Goal: Check status: Check status

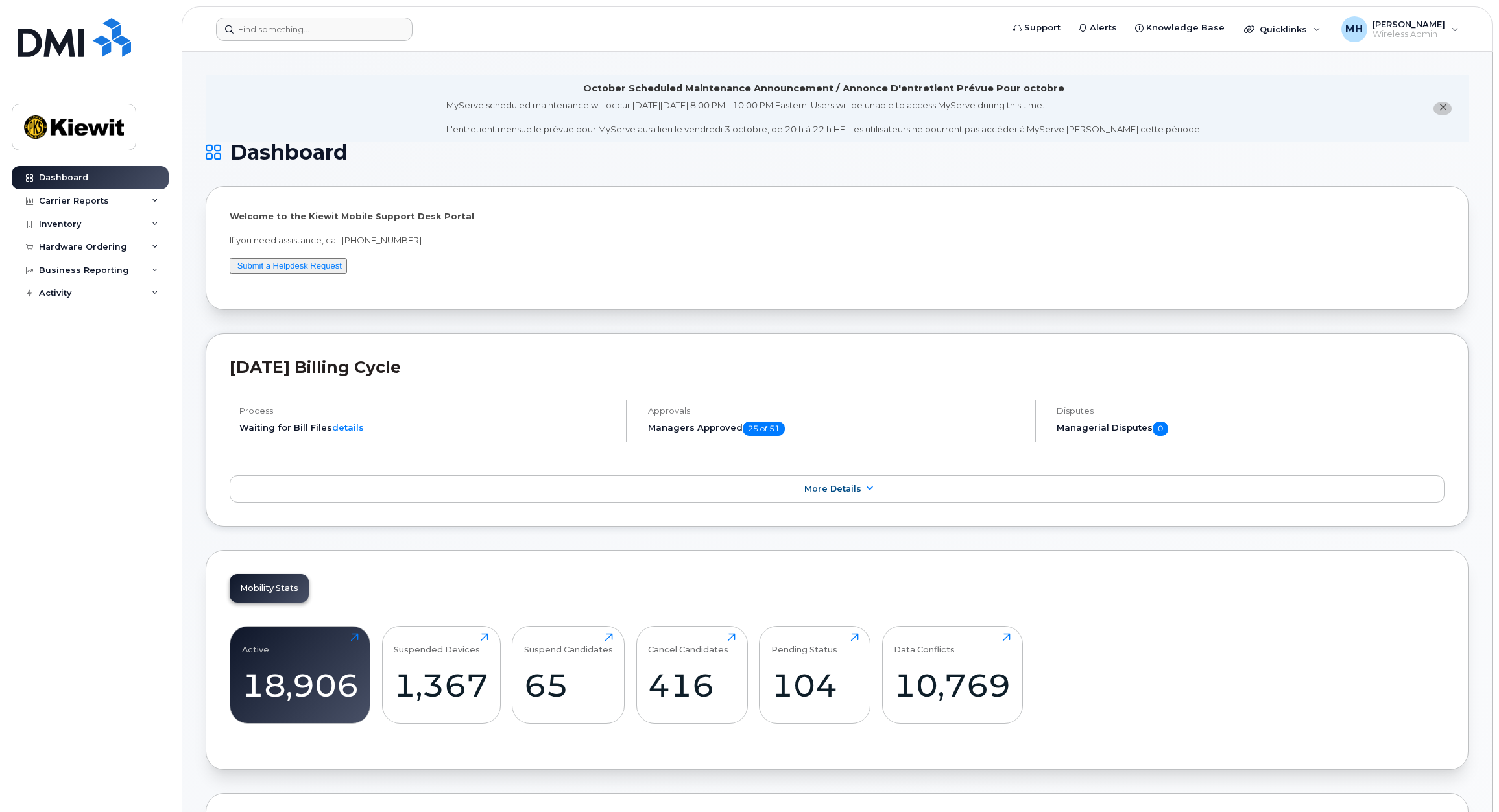
click at [541, 37] on form at bounding box center [604, 29] width 778 height 23
click at [295, 26] on input at bounding box center [314, 29] width 196 height 23
paste input "301760"
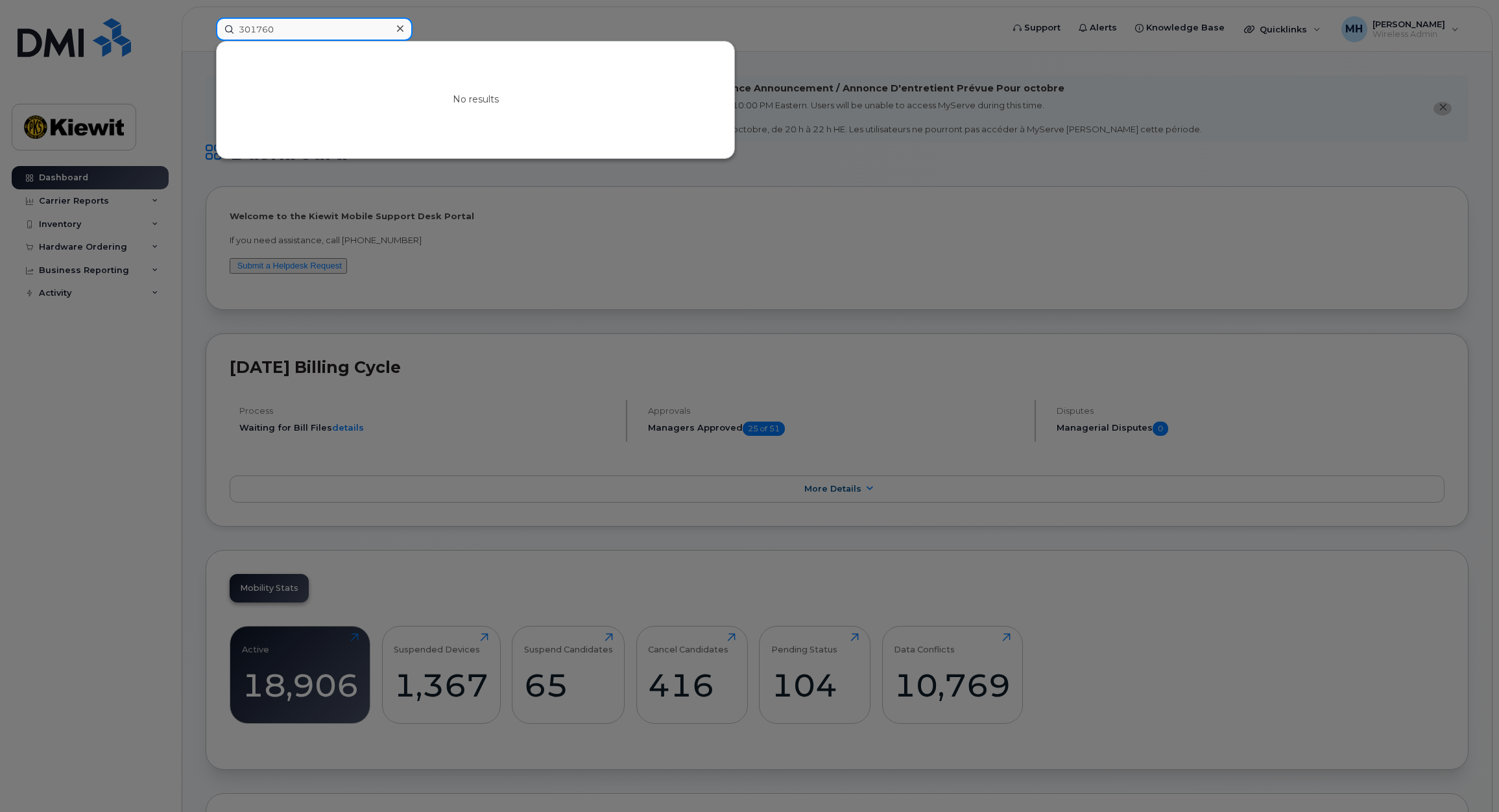
type input "301760"
click at [401, 31] on icon at bounding box center [400, 28] width 7 height 10
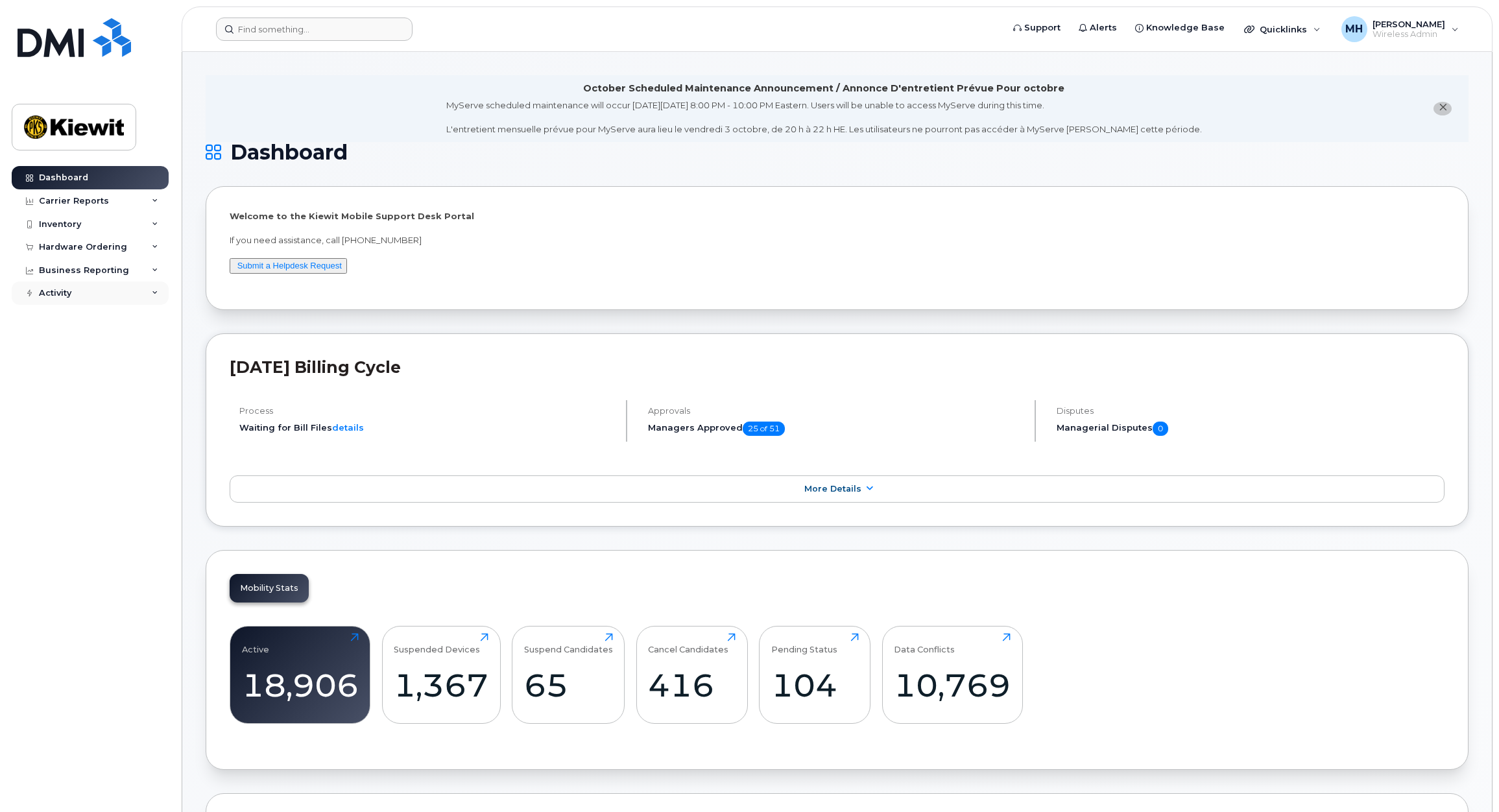
click at [68, 294] on div "Activity" at bounding box center [55, 293] width 32 height 10
click at [76, 245] on div "Hardware Ordering" at bounding box center [83, 247] width 88 height 10
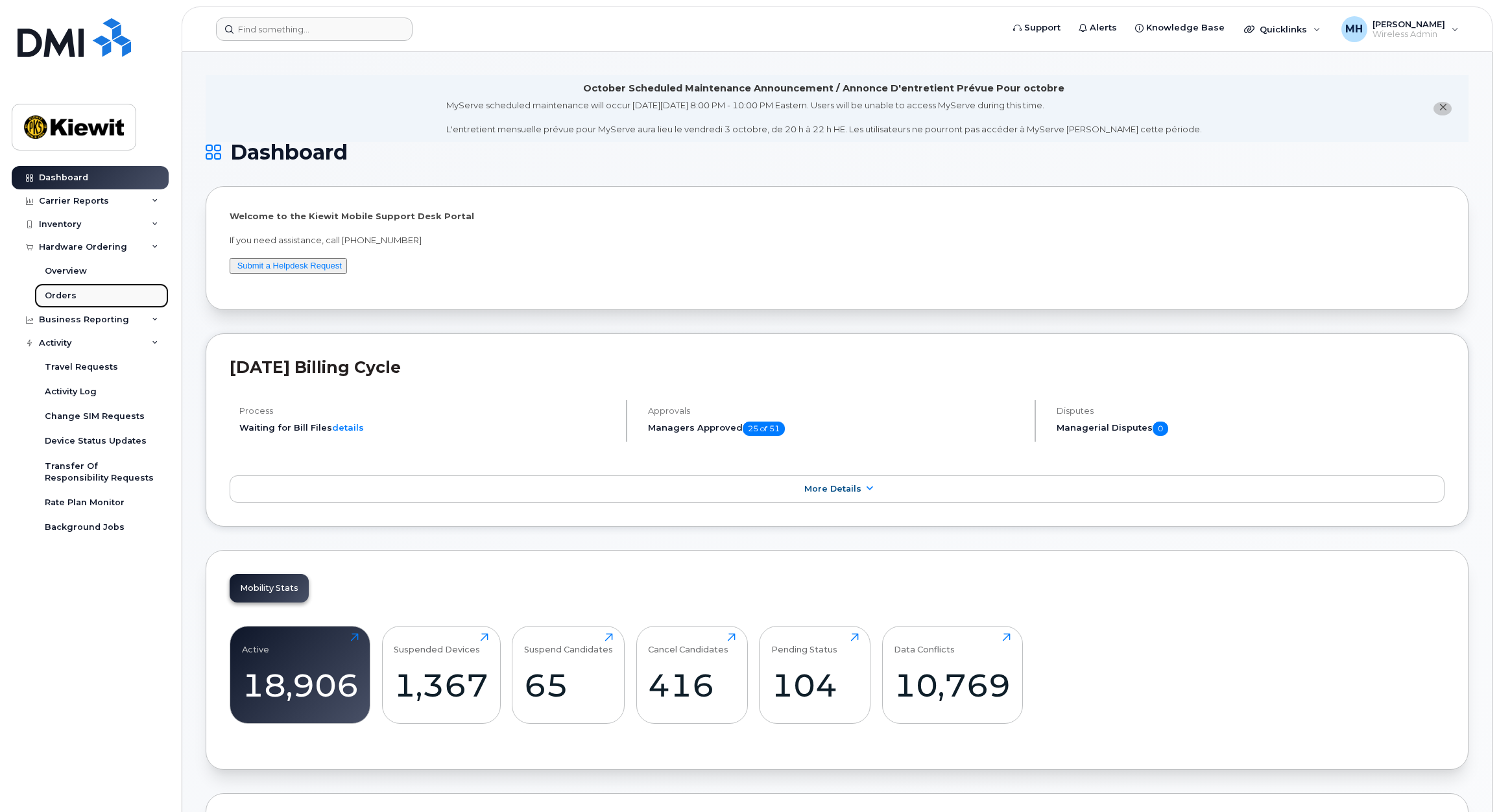
click at [71, 295] on div "Orders" at bounding box center [60, 296] width 31 height 12
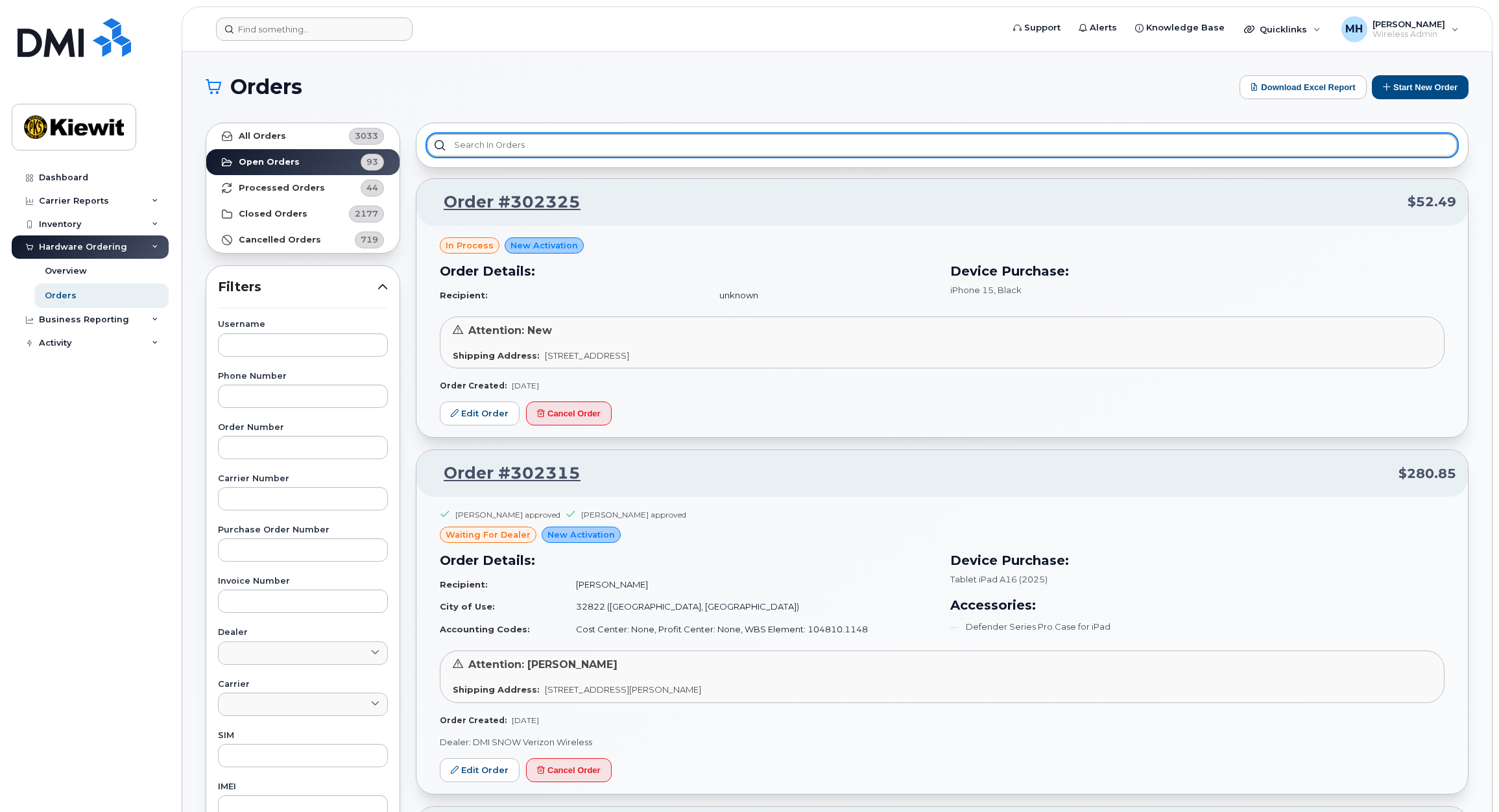
click at [555, 145] on input "text" at bounding box center [942, 144] width 1031 height 23
paste input "301760"
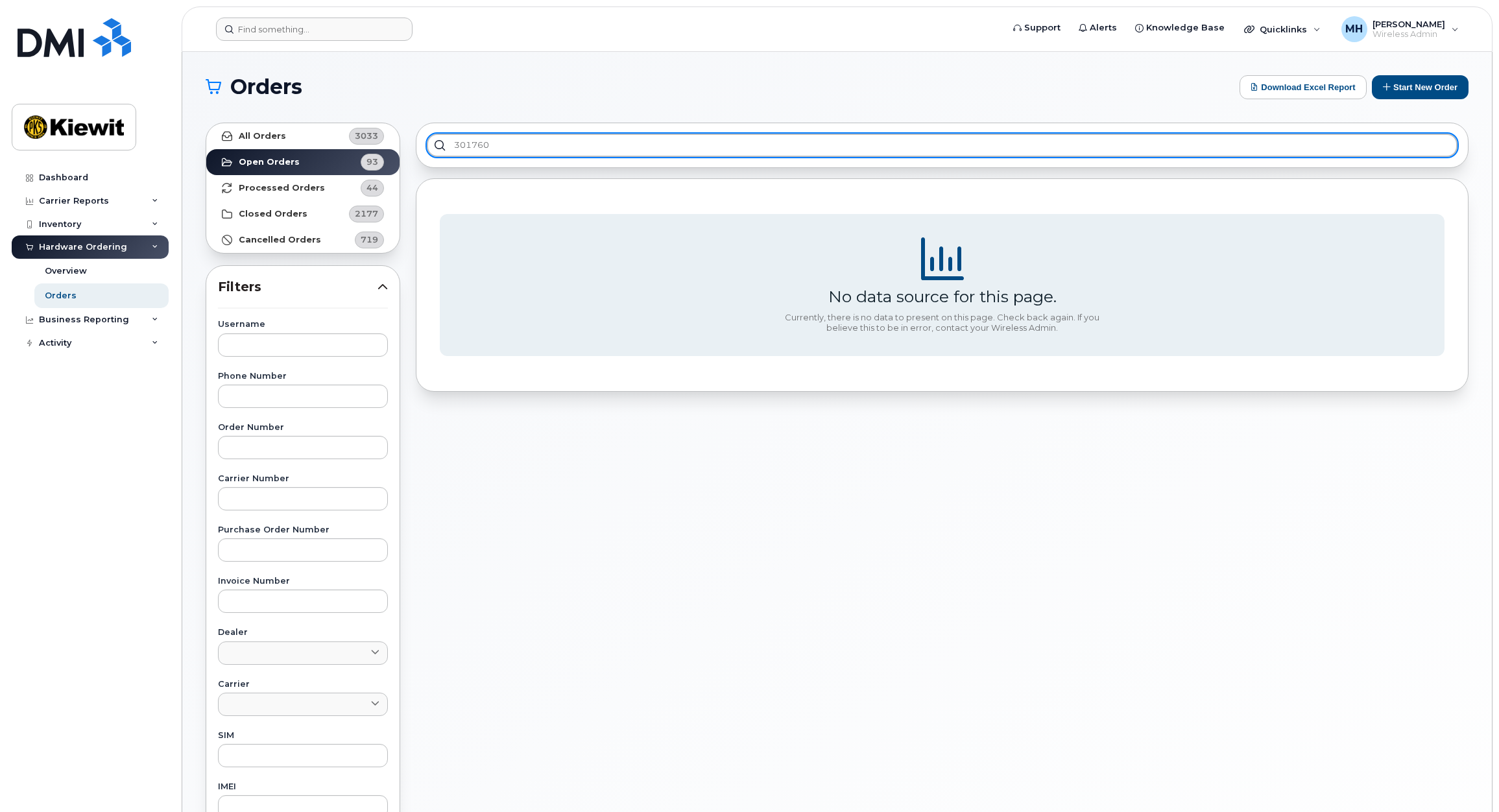
type input "301760"
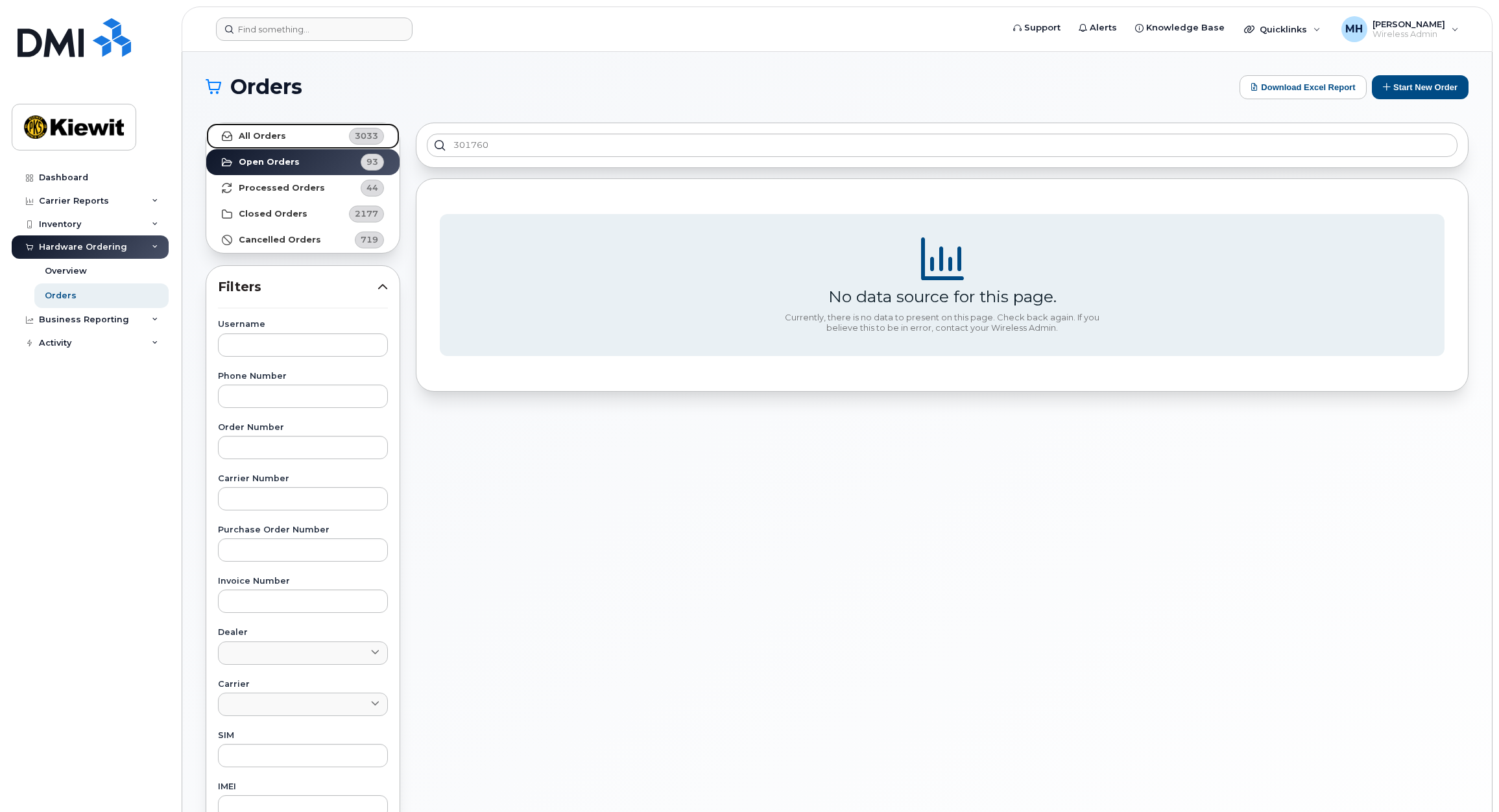
click at [308, 138] on link "All Orders 3033" at bounding box center [303, 136] width 193 height 26
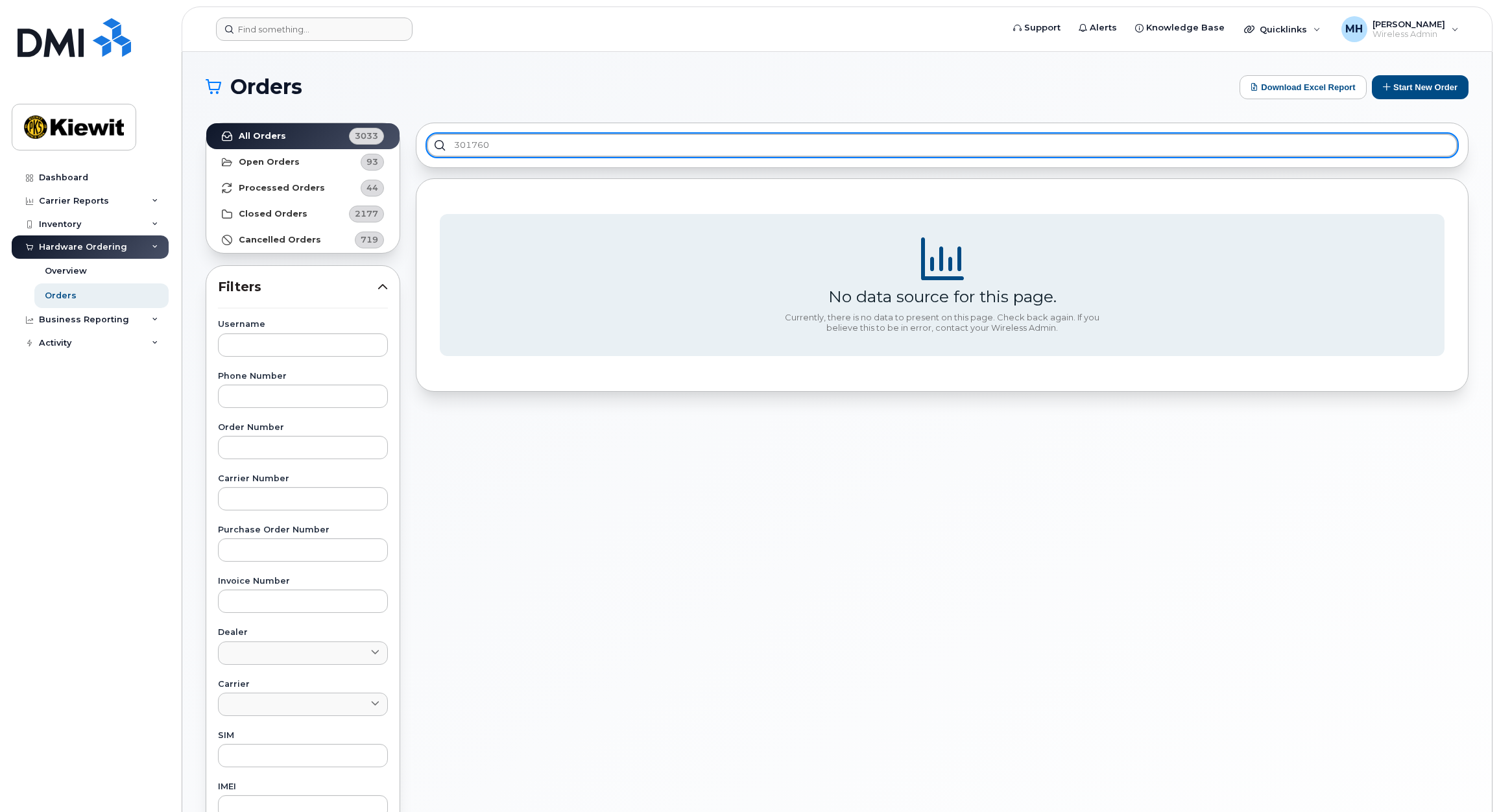
click at [508, 146] on input "301760" at bounding box center [942, 144] width 1031 height 23
drag, startPoint x: 512, startPoint y: 146, endPoint x: 385, endPoint y: 144, distance: 127.0
click at [385, 144] on div "All Orders 3033 Open Orders 93 Processed Orders 44 Closed Orders 2177 Cancelled…" at bounding box center [837, 570] width 1279 height 911
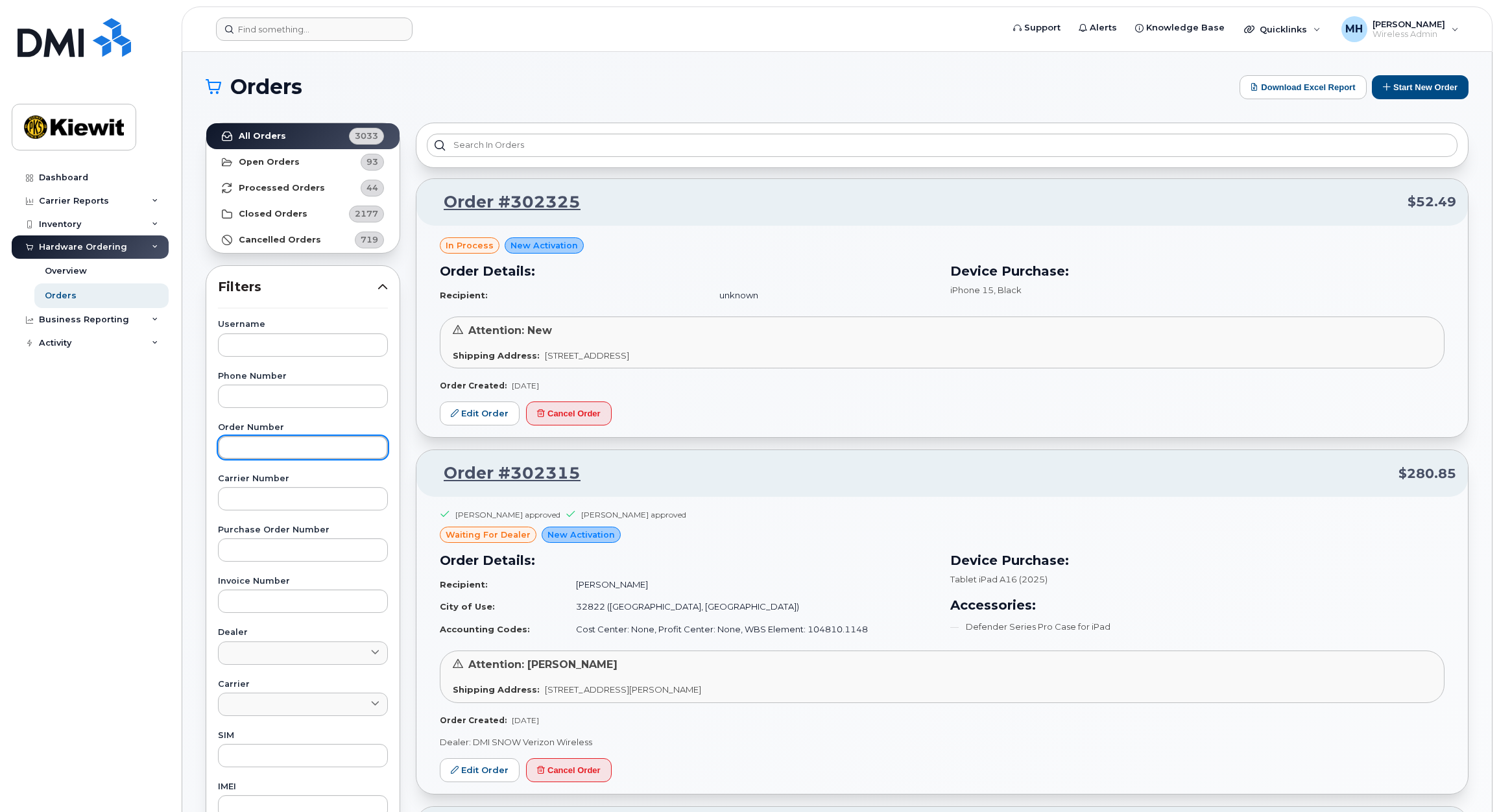
click at [290, 450] on input "text" at bounding box center [303, 447] width 170 height 23
paste input "301760"
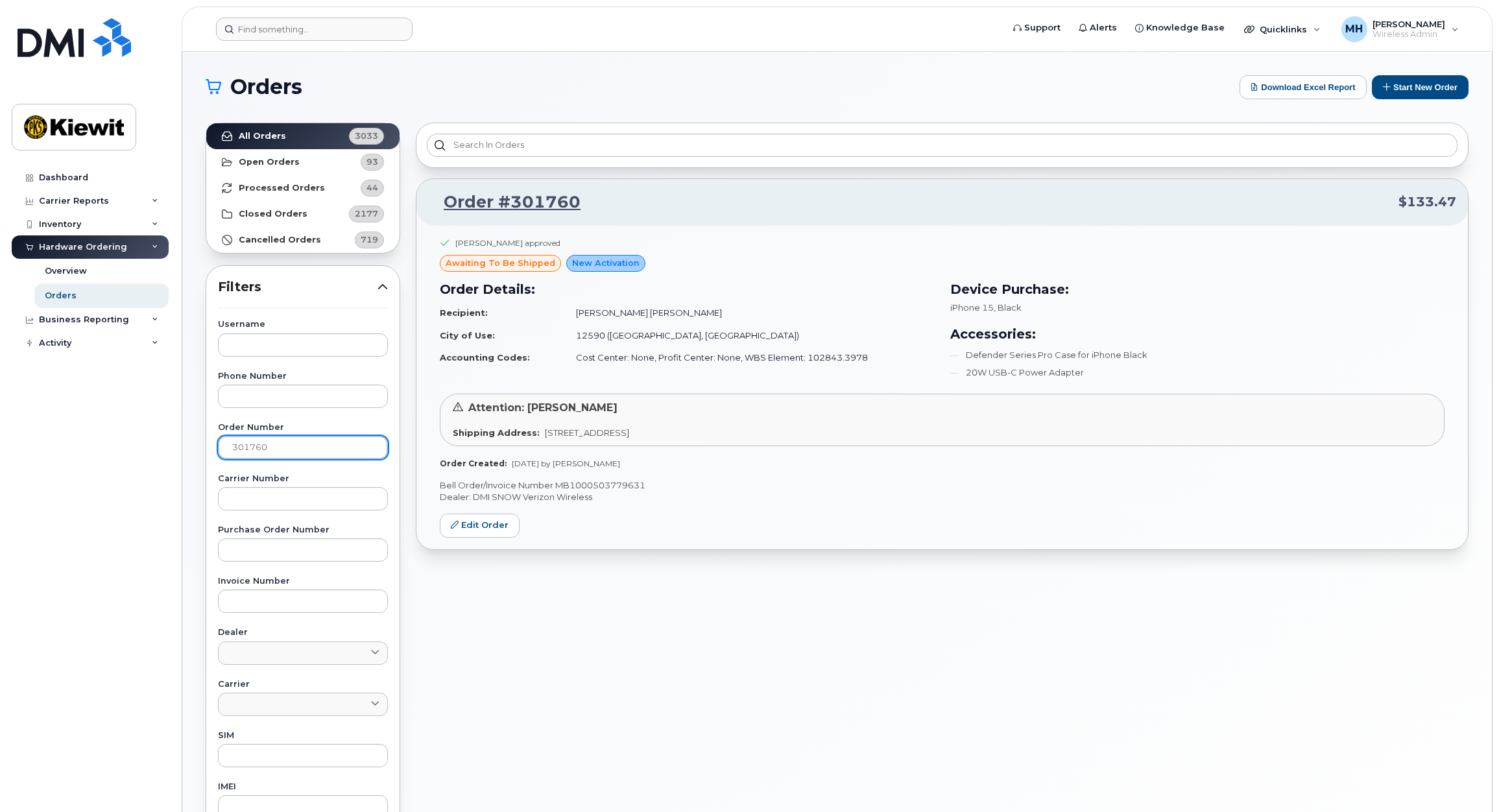
drag, startPoint x: 296, startPoint y: 453, endPoint x: 166, endPoint y: 443, distance: 130.4
click at [182, 445] on div "Support Alerts Knowledge Base Quicklinks Suspend / Cancel Device Change SIM Car…" at bounding box center [836, 546] width 1310 height 990
paste input "79"
type input "301779"
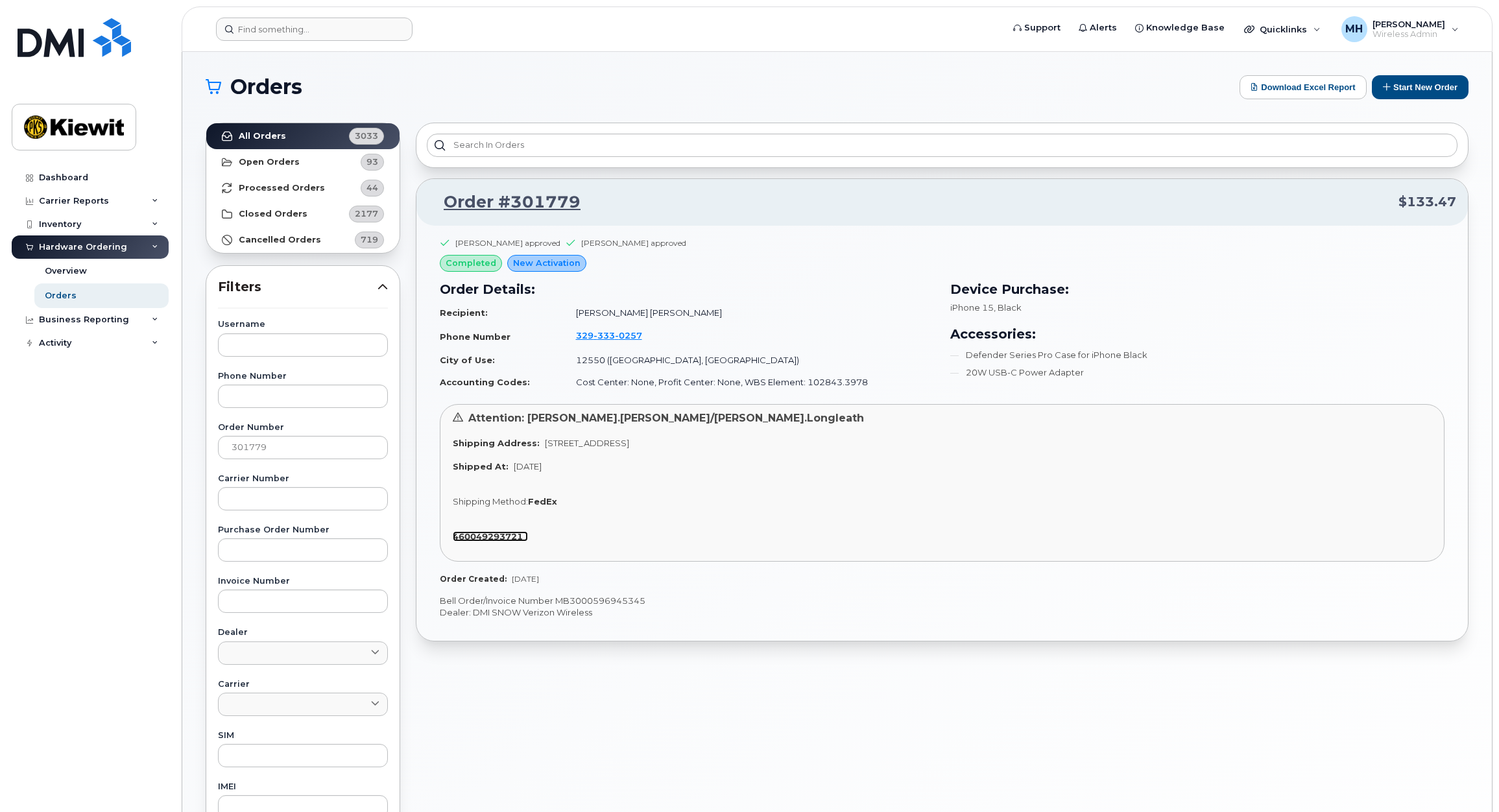
click at [483, 536] on strong "460049293721" at bounding box center [488, 536] width 70 height 10
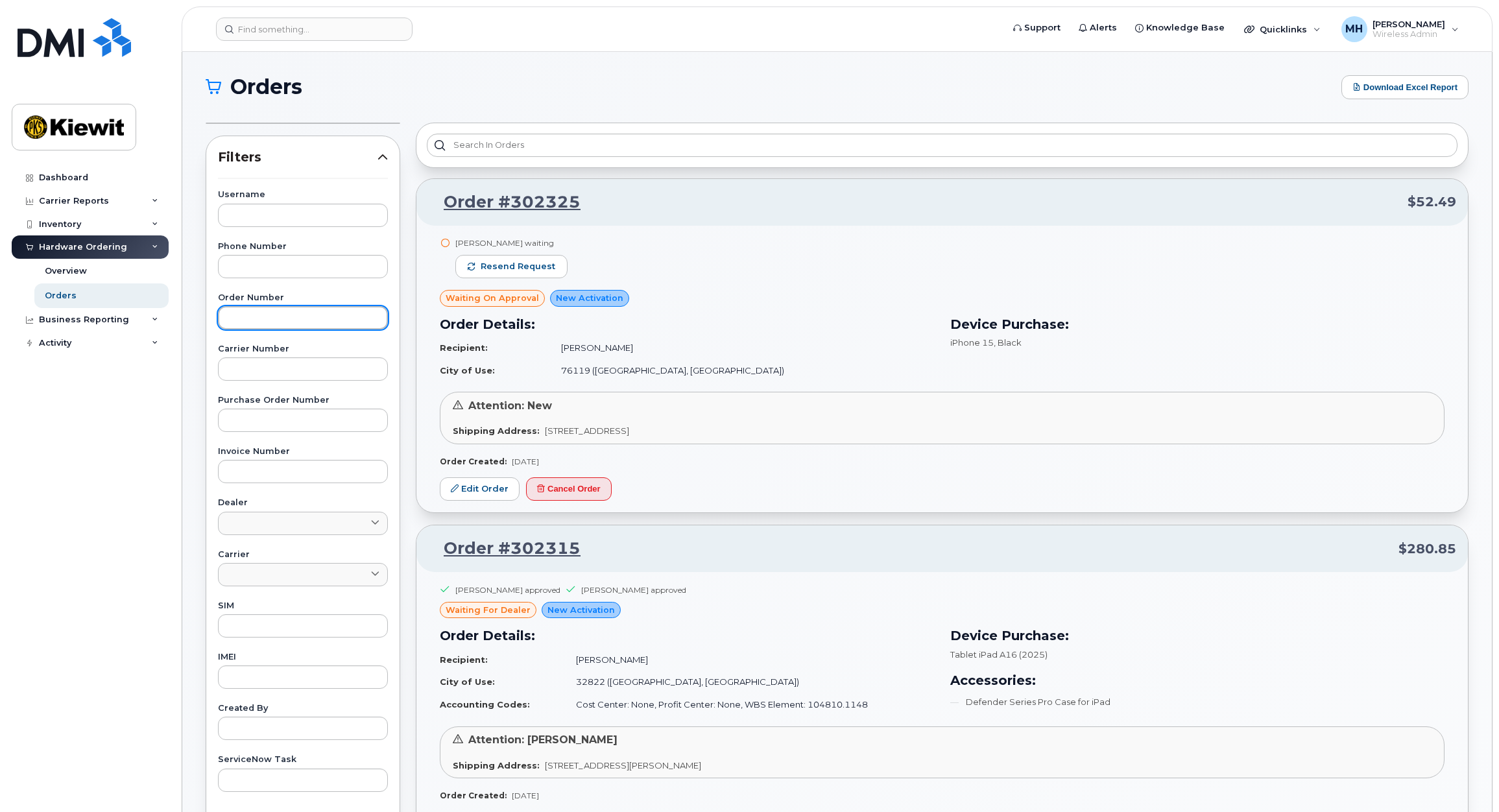
click at [260, 313] on input "text" at bounding box center [303, 317] width 170 height 23
paste input "301779"
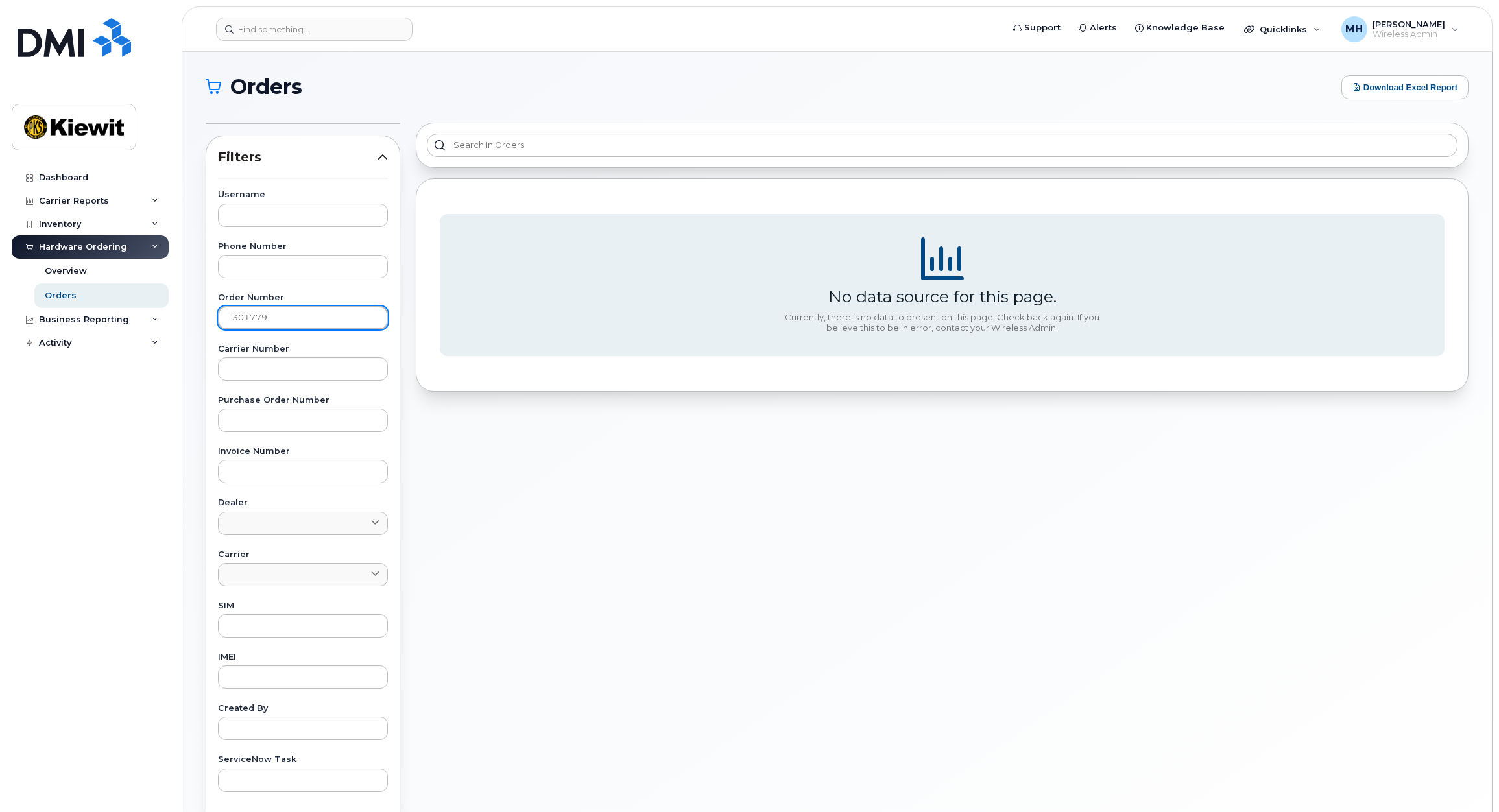
click at [286, 319] on input "301779" at bounding box center [303, 317] width 170 height 23
type input "301779"
click at [82, 292] on link "Orders" at bounding box center [101, 296] width 134 height 25
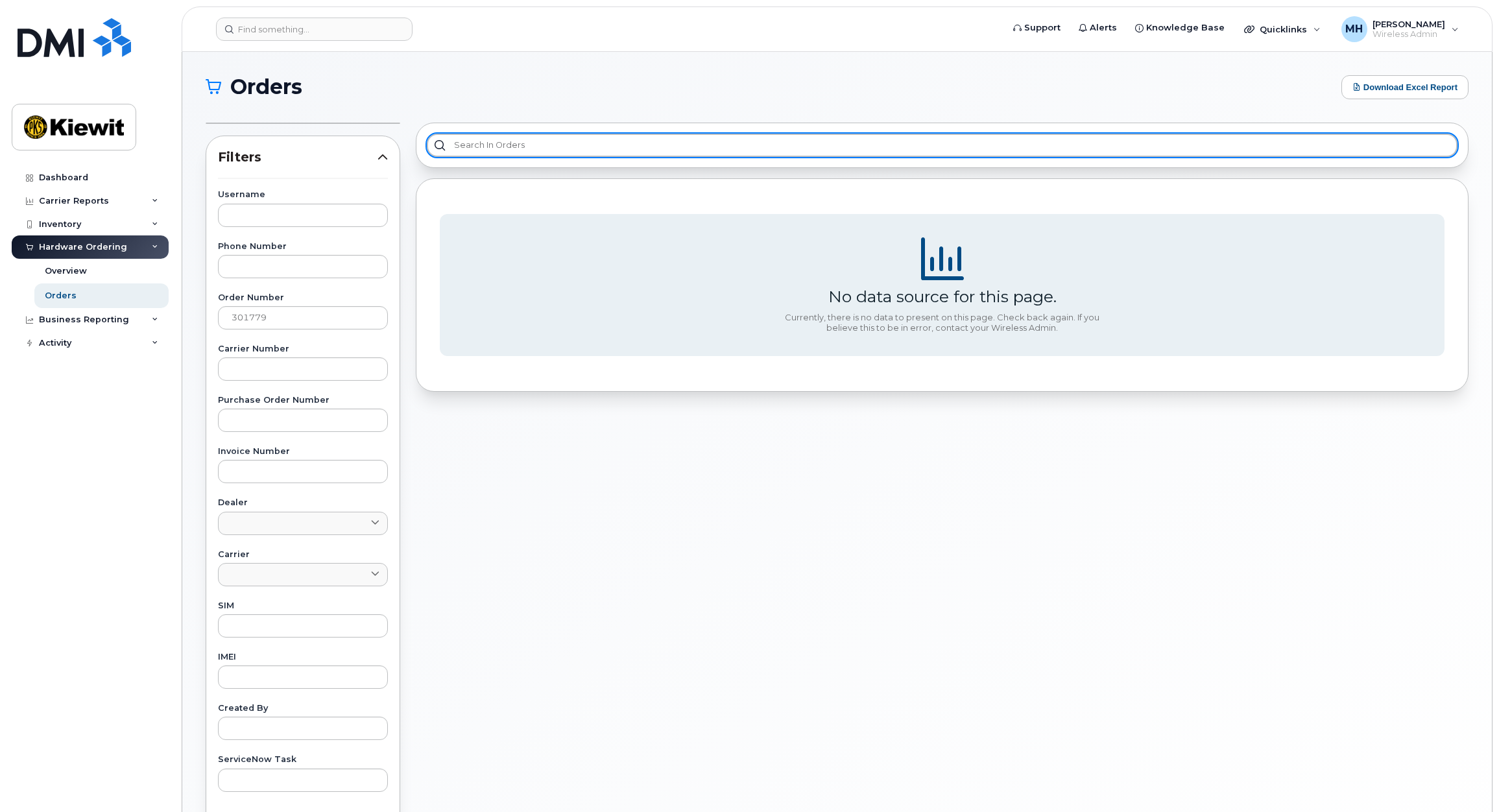
click at [490, 142] on input "text" at bounding box center [942, 144] width 1031 height 23
paste input "301779"
type input "301779"
drag, startPoint x: 517, startPoint y: 147, endPoint x: 348, endPoint y: 133, distance: 169.6
click at [348, 133] on div "Filters Username Phone Number Order Number 301779 Carrier Number Purchase Order…" at bounding box center [837, 505] width 1279 height 781
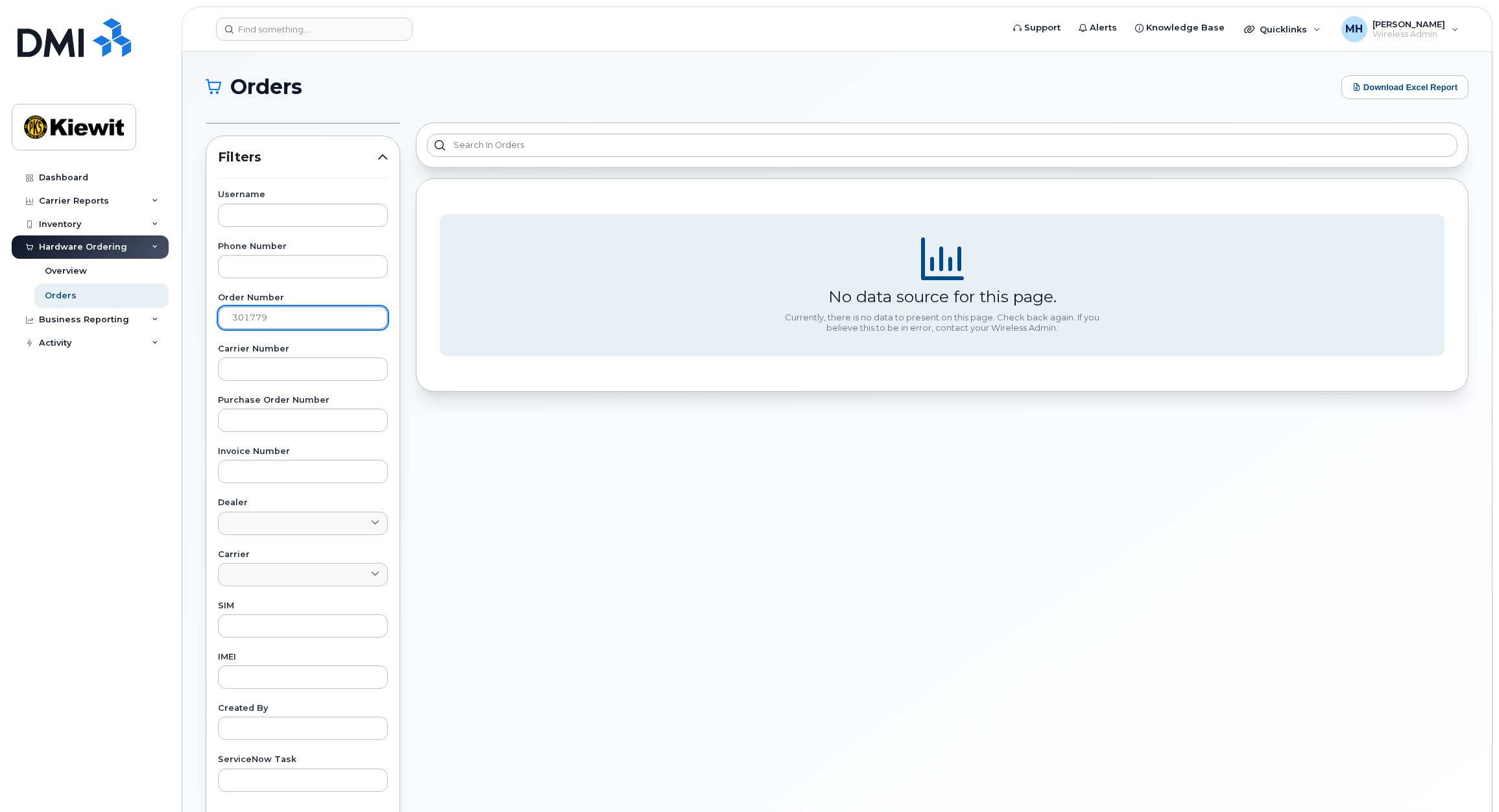
drag, startPoint x: 314, startPoint y: 313, endPoint x: 110, endPoint y: 306, distance: 204.1
click at [182, 306] on div "Support Alerts Knowledge Base Quicklinks Suspend / Cancel Device Change SIM Car…" at bounding box center [836, 482] width 1310 height 860
paste input "301779"
type input "301779"
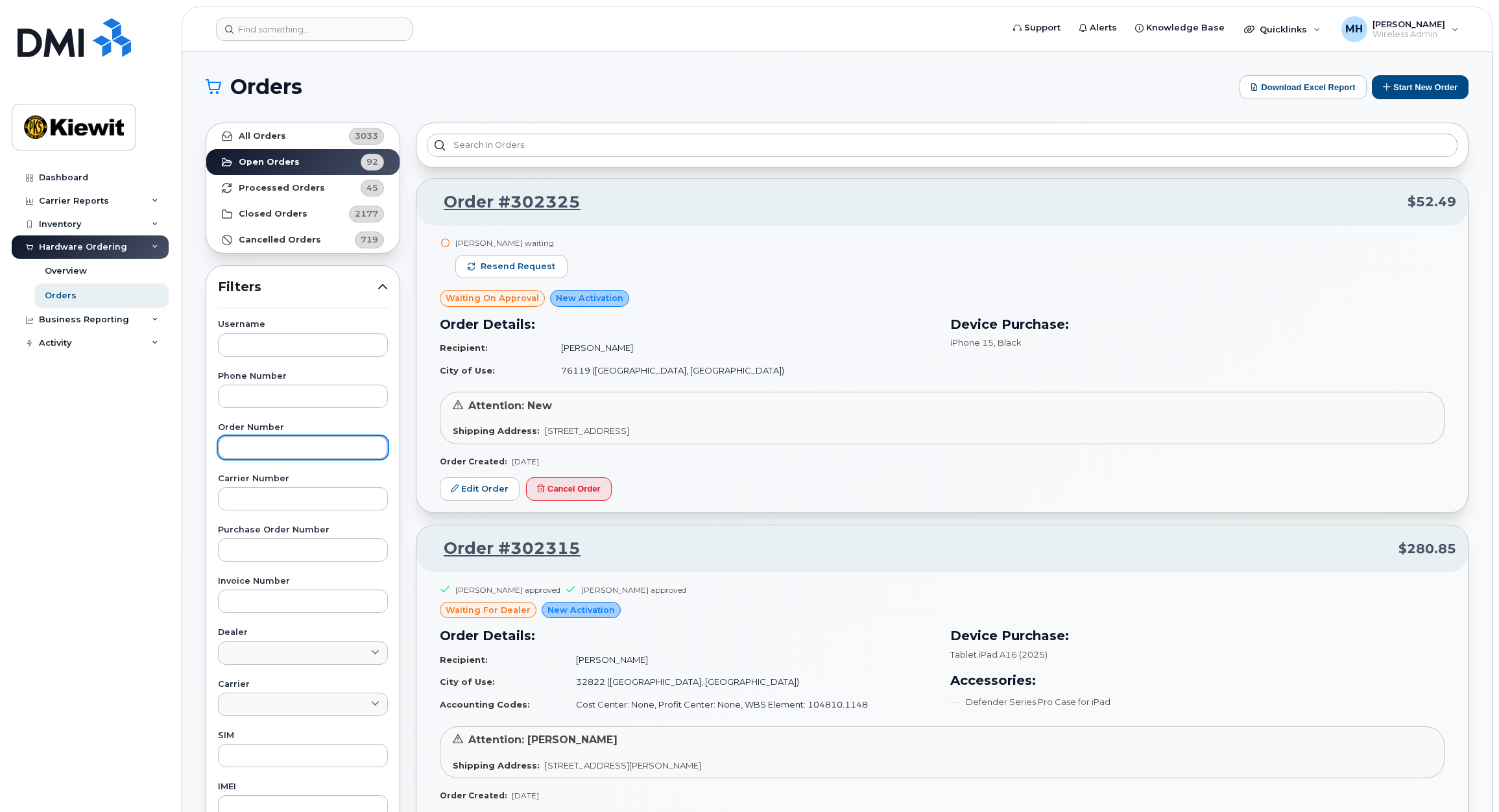
click at [274, 443] on input "text" at bounding box center [303, 447] width 170 height 23
paste input "301779"
type input "301779"
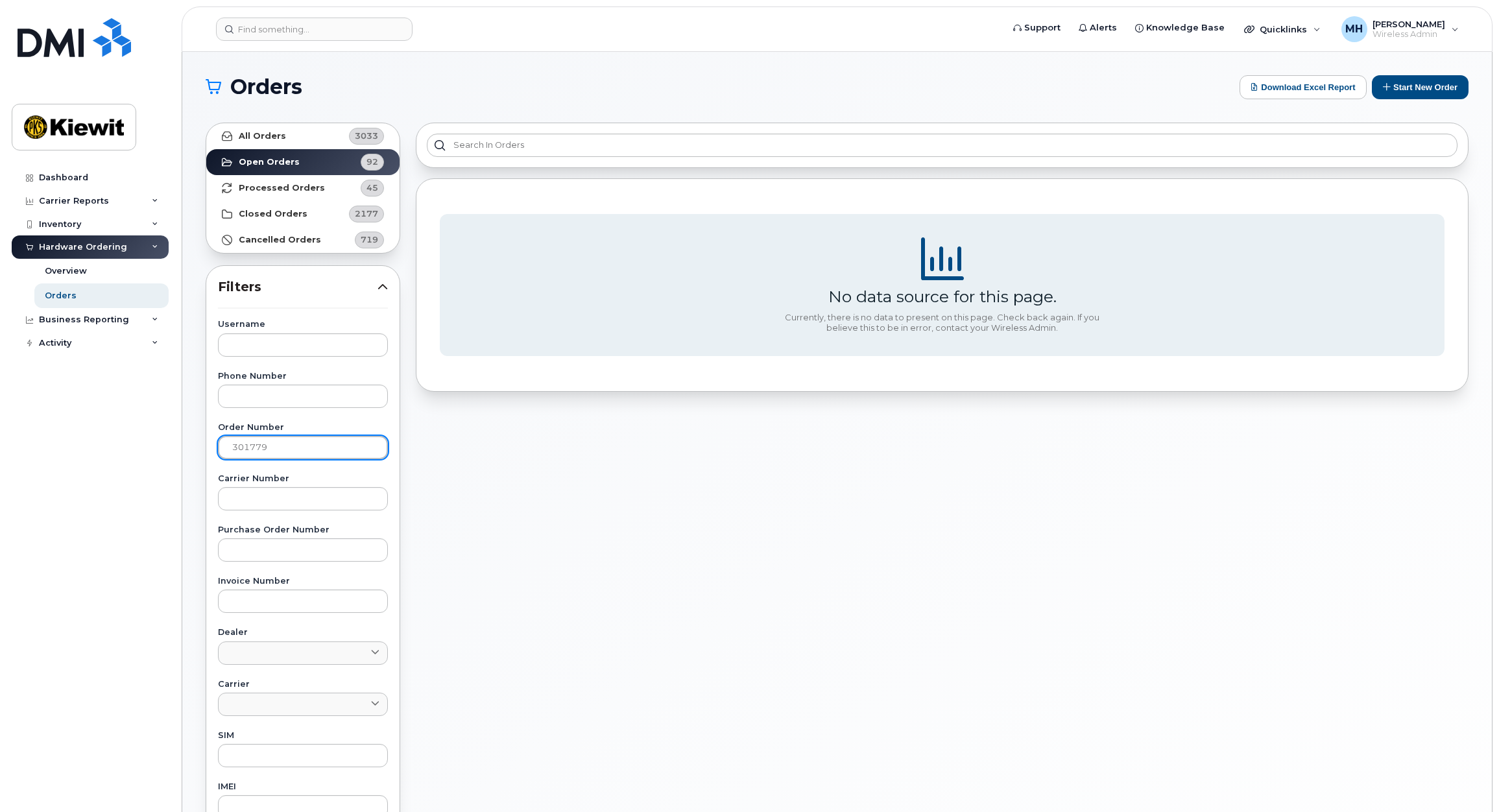
drag, startPoint x: 291, startPoint y: 448, endPoint x: 90, endPoint y: 447, distance: 201.0
click at [182, 447] on div "Support Alerts Knowledge Base Quicklinks Suspend / Cancel Device Change SIM Car…" at bounding box center [836, 546] width 1310 height 990
click at [264, 127] on link "All Orders 3033" at bounding box center [303, 136] width 193 height 26
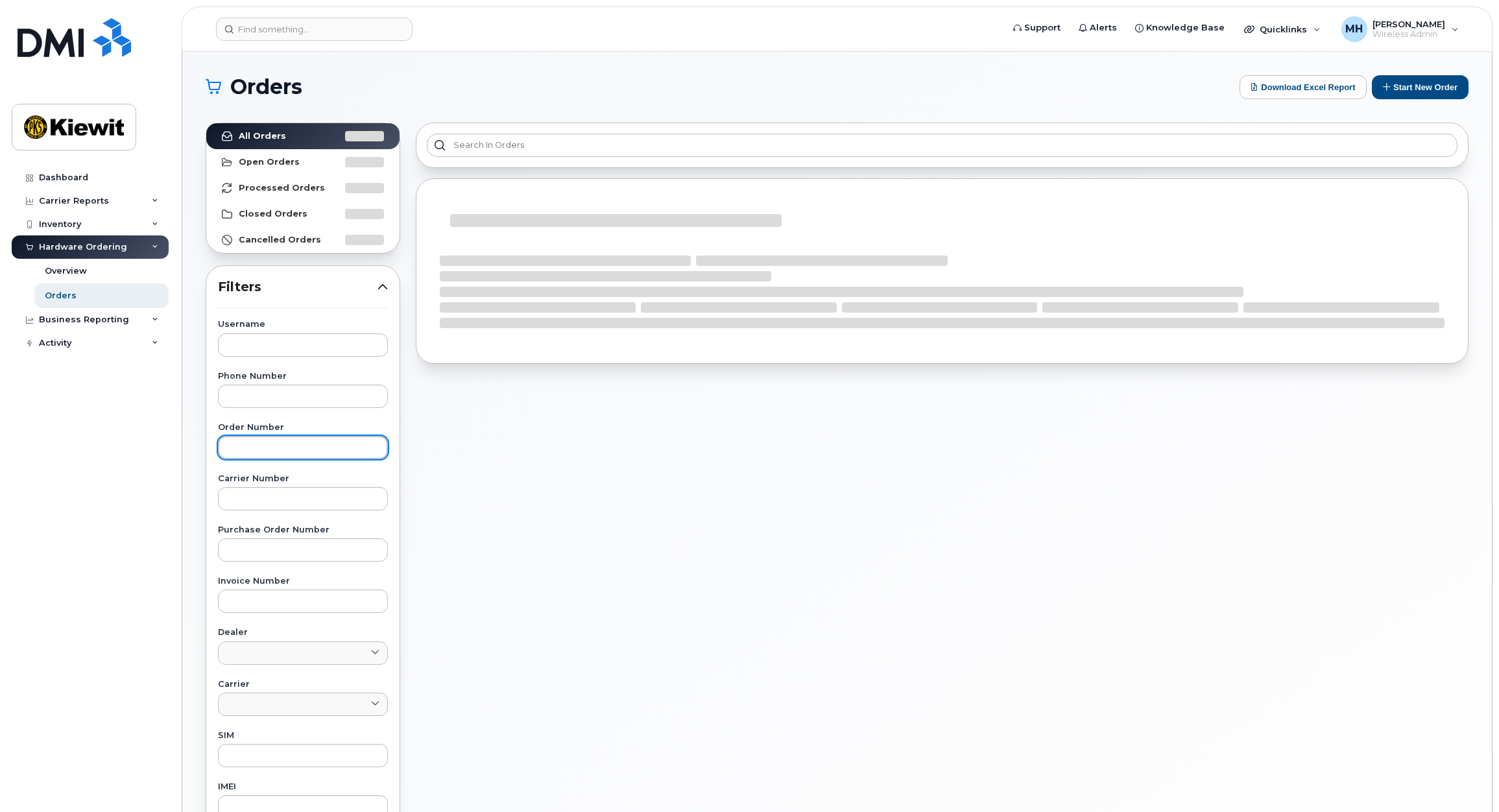
click at [287, 447] on input "text" at bounding box center [303, 447] width 170 height 23
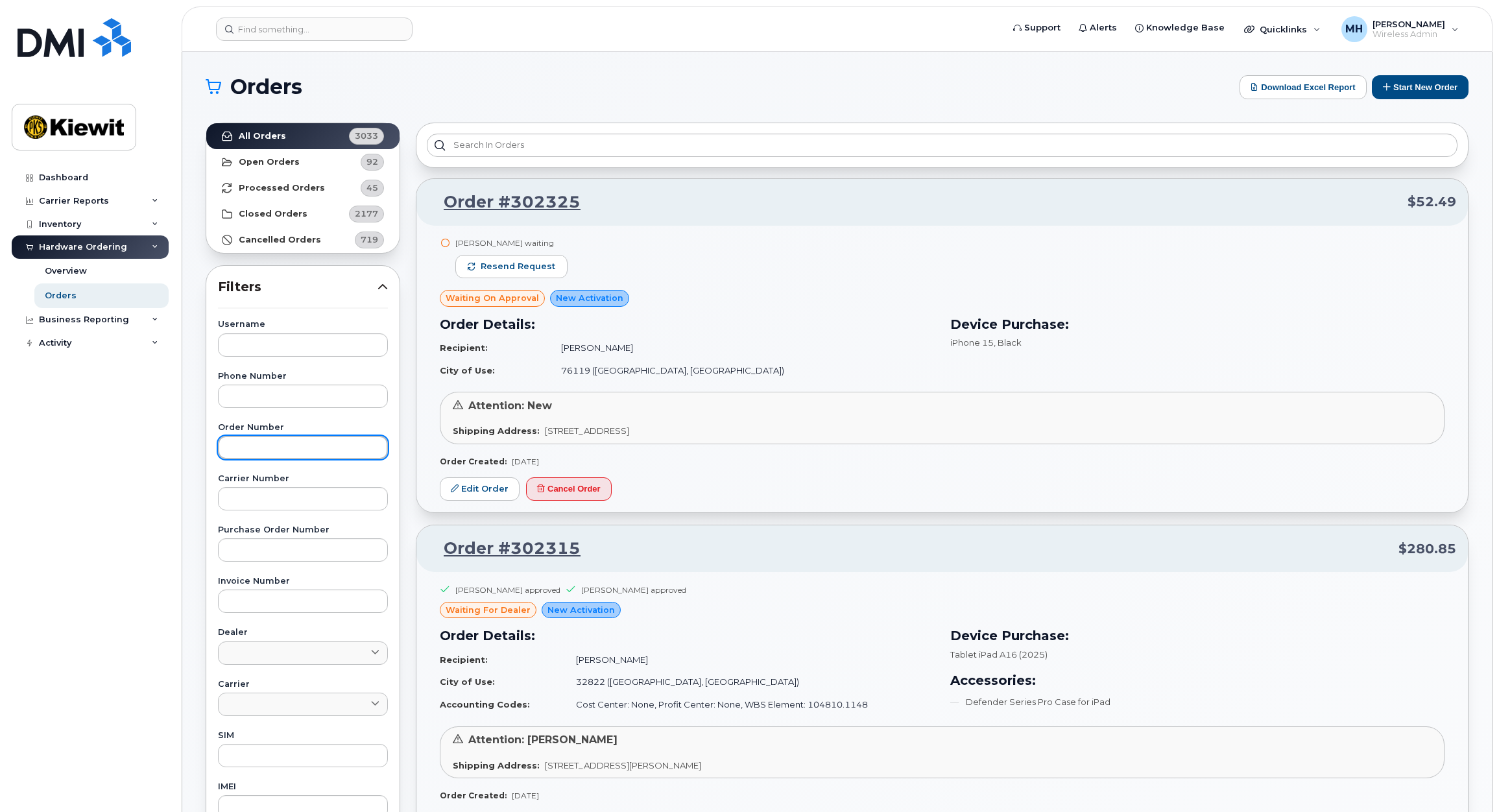
click at [286, 447] on input "text" at bounding box center [303, 447] width 170 height 23
paste input "301779"
type input "301779"
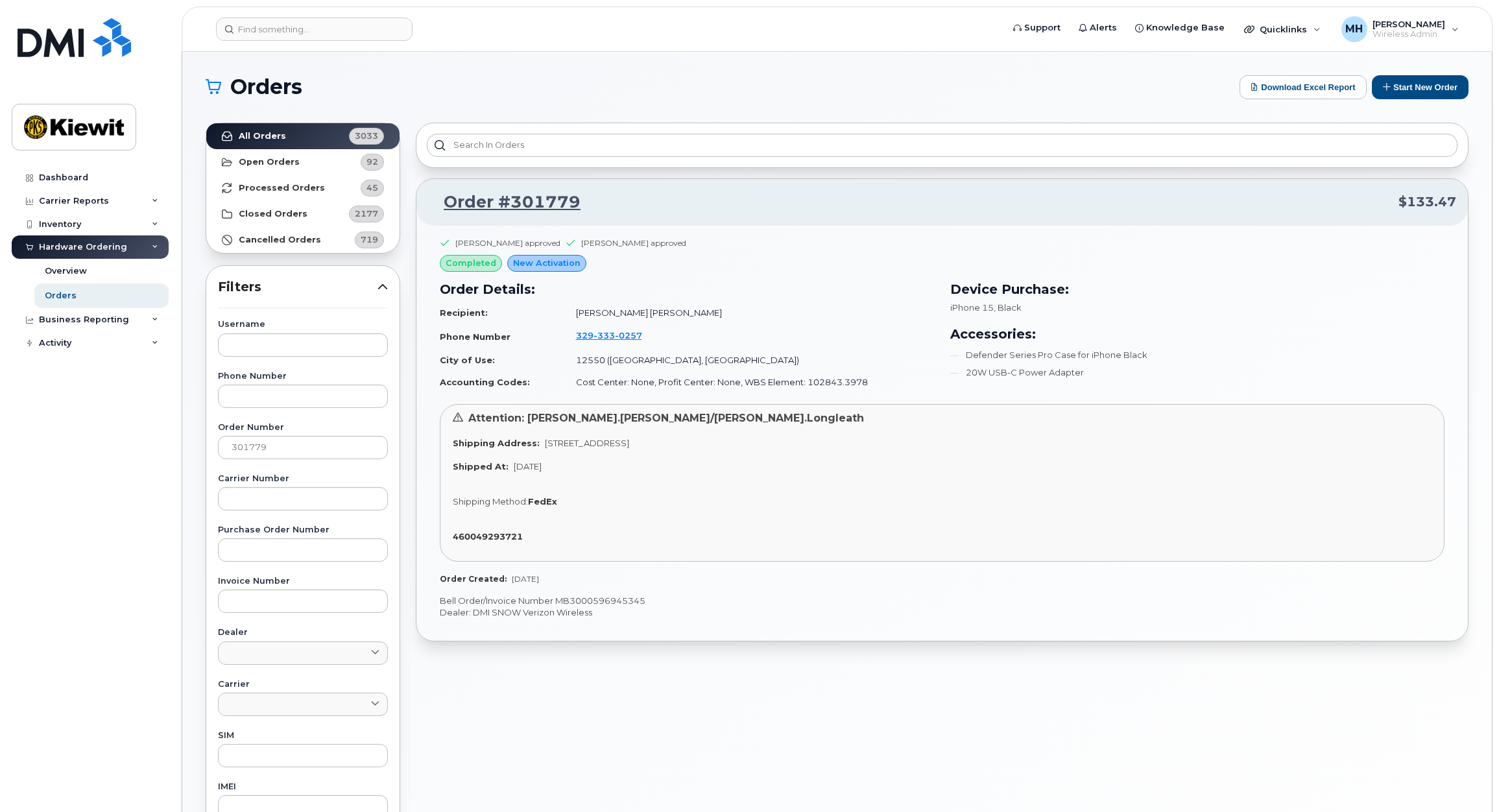
drag, startPoint x: 538, startPoint y: 443, endPoint x: 658, endPoint y: 446, distance: 120.0
click at [629, 446] on span "5503 US-9W, Newburgh, NY, 12550, USA" at bounding box center [586, 443] width 84 height 10
copy span "5503 US-9W, Newburgh, NY"
